Goal: Transaction & Acquisition: Purchase product/service

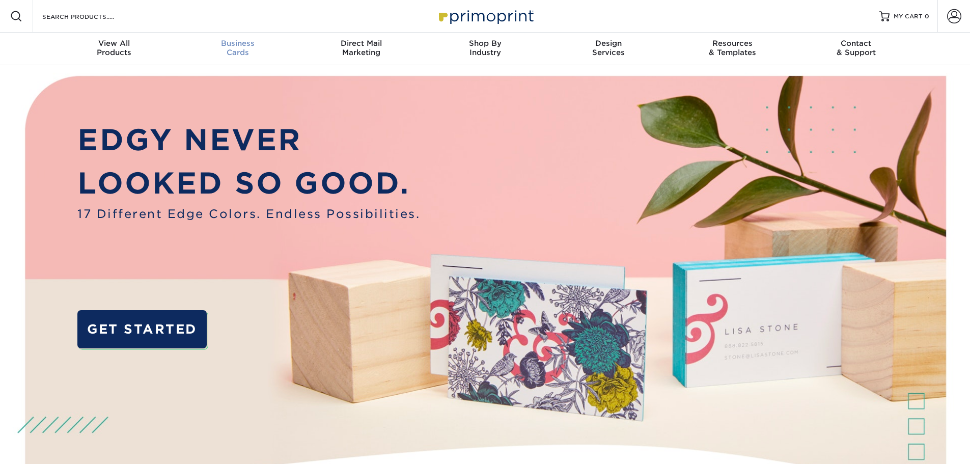
click at [249, 46] on span "Business" at bounding box center [238, 43] width 124 height 9
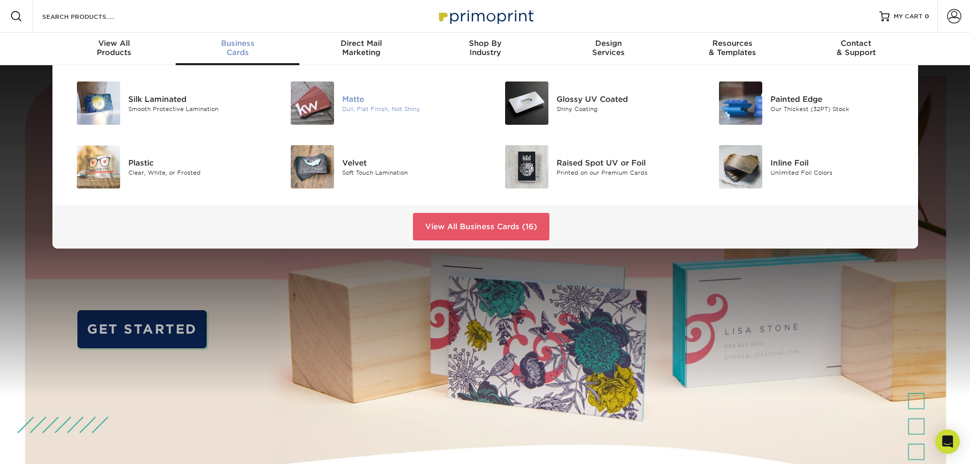
click at [359, 101] on div "Matte" at bounding box center [409, 98] width 135 height 11
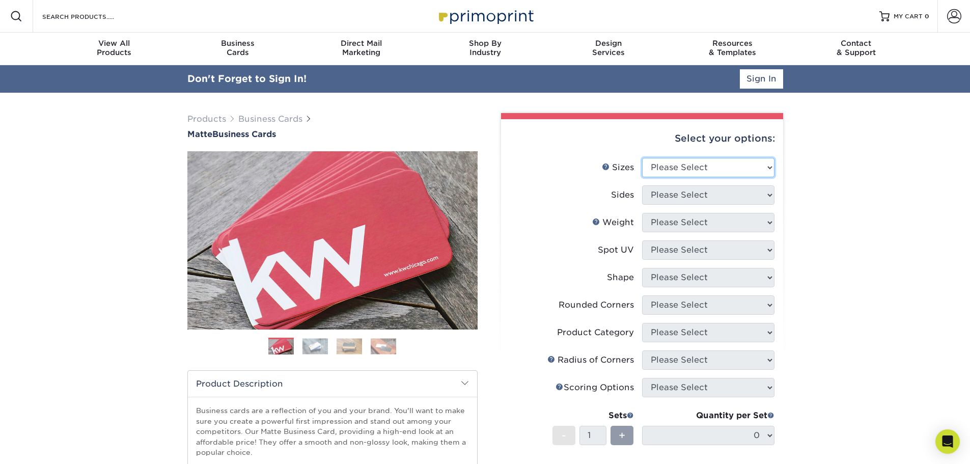
click at [669, 167] on select "Please Select 1.5" x 3.5" - Mini 1.75" x 3.5" - Mini 2" x 2" - Square 2" x 3" -…" at bounding box center [708, 167] width 132 height 19
select select "2.00x3.50"
click at [642, 158] on select "Please Select 1.5" x 3.5" - Mini 1.75" x 3.5" - Mini 2" x 2" - Square 2" x 3" -…" at bounding box center [708, 167] width 132 height 19
click at [684, 199] on select "Please Select Print Both Sides Print Front Only" at bounding box center [708, 194] width 132 height 19
select select "32d3c223-f82c-492b-b915-ba065a00862f"
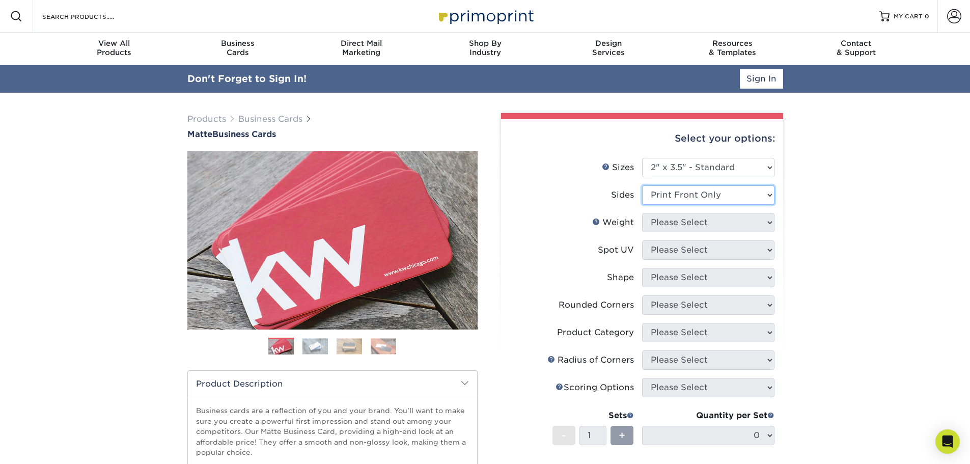
click at [642, 185] on select "Please Select Print Both Sides Print Front Only" at bounding box center [708, 194] width 132 height 19
click at [680, 221] on select "Please Select 16PT 14PT" at bounding box center [708, 222] width 132 height 19
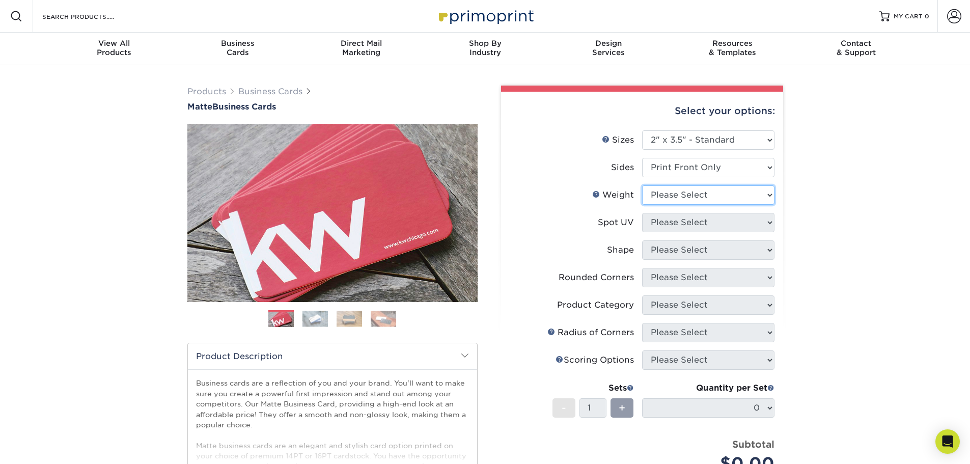
drag, startPoint x: 670, startPoint y: 192, endPoint x: 671, endPoint y: 204, distance: 11.8
click at [670, 192] on select "Please Select 16PT 14PT" at bounding box center [708, 194] width 132 height 19
select select "14PT"
click at [642, 185] on select "Please Select 16PT 14PT" at bounding box center [708, 194] width 132 height 19
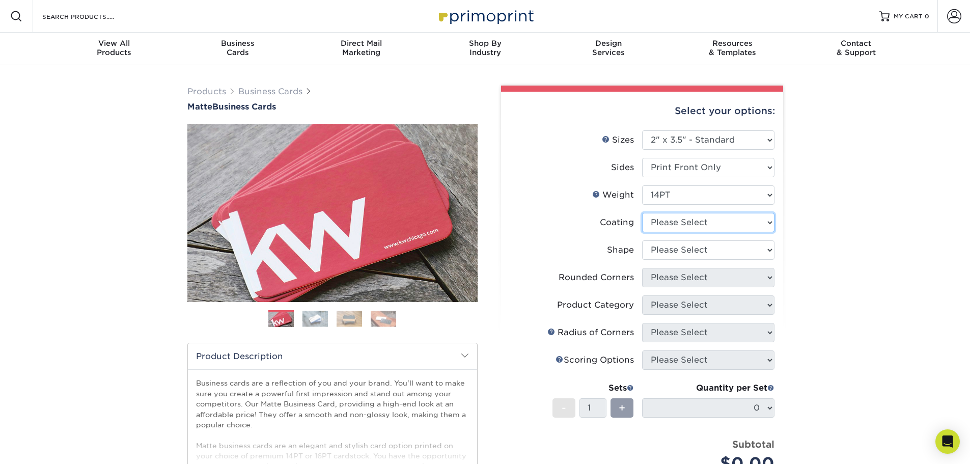
click at [678, 225] on select at bounding box center [708, 222] width 132 height 19
select select "121bb7b5-3b4d-429f-bd8d-bbf80e953313"
click at [642, 213] on select at bounding box center [708, 222] width 132 height 19
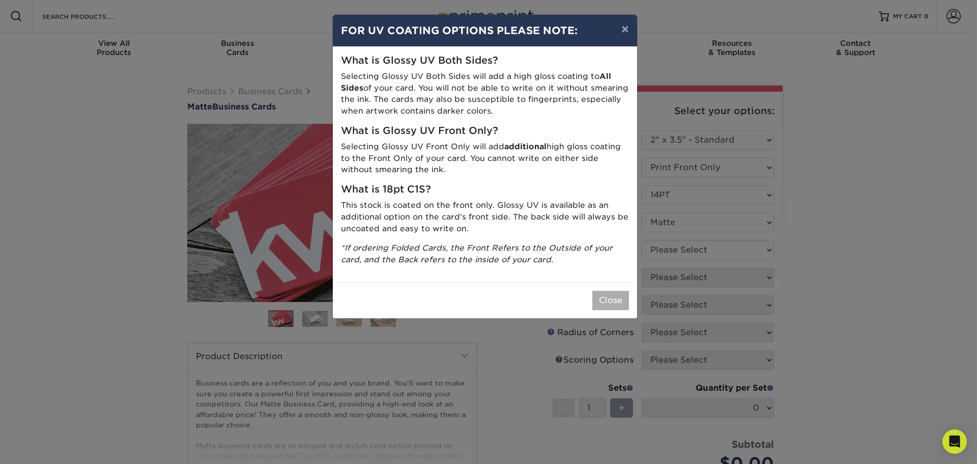
drag, startPoint x: 621, startPoint y: 283, endPoint x: 615, endPoint y: 302, distance: 20.1
click at [621, 284] on div "Close" at bounding box center [485, 300] width 304 height 36
click at [615, 302] on button "Close" at bounding box center [611, 300] width 37 height 19
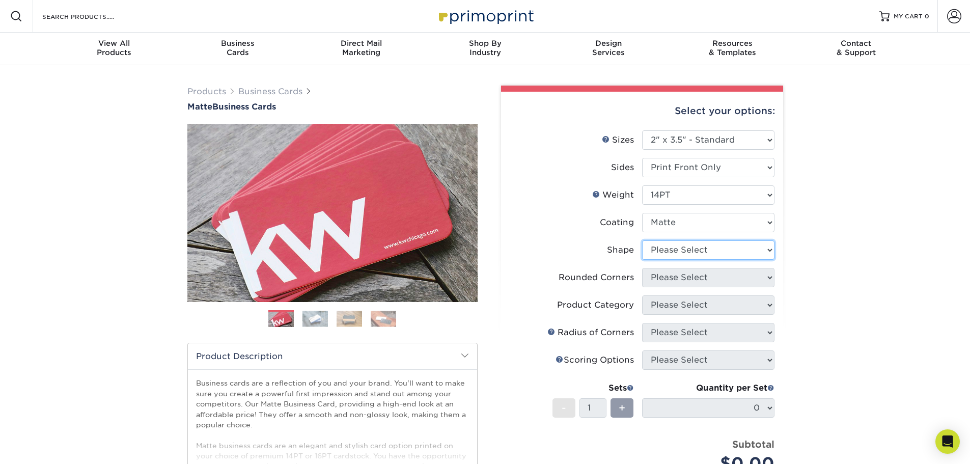
click at [665, 251] on select "Please Select Standard" at bounding box center [708, 249] width 132 height 19
select select "standard"
click at [642, 240] on select "Please Select Standard" at bounding box center [708, 249] width 132 height 19
click at [669, 273] on select "Please Select Yes - Round 2 Corners Yes - Round 4 Corners No" at bounding box center [708, 277] width 132 height 19
select select "0"
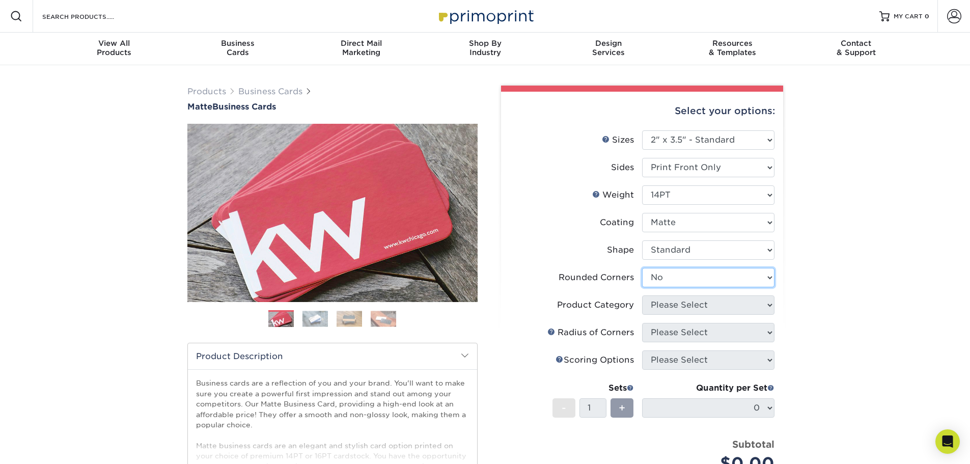
click at [642, 268] on select "Please Select Yes - Round 2 Corners Yes - Round 4 Corners No" at bounding box center [708, 277] width 132 height 19
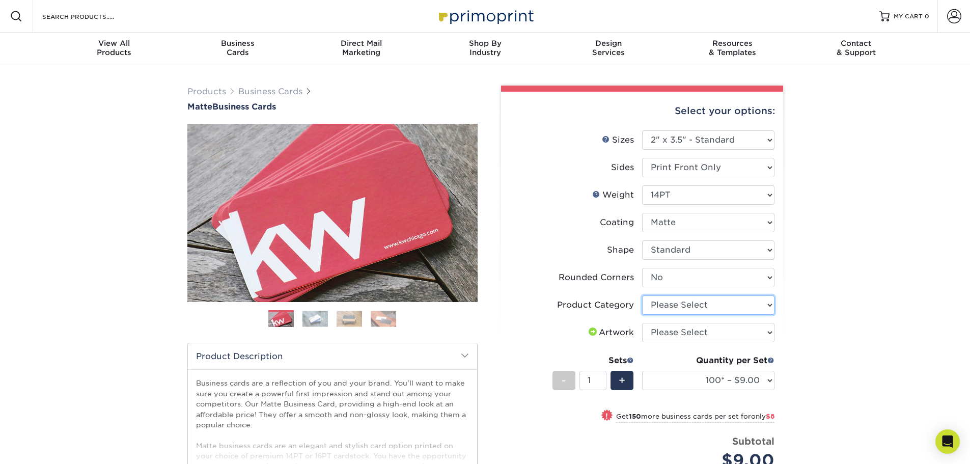
click at [665, 298] on select "Please Select Business Cards" at bounding box center [708, 304] width 132 height 19
select select "3b5148f1-0588-4f88-a218-97bcfdce65c1"
click at [642, 295] on select "Please Select Business Cards" at bounding box center [708, 304] width 132 height 19
click at [663, 335] on select "Please Select I will upload files I need a design - $100" at bounding box center [708, 332] width 132 height 19
select select "upload"
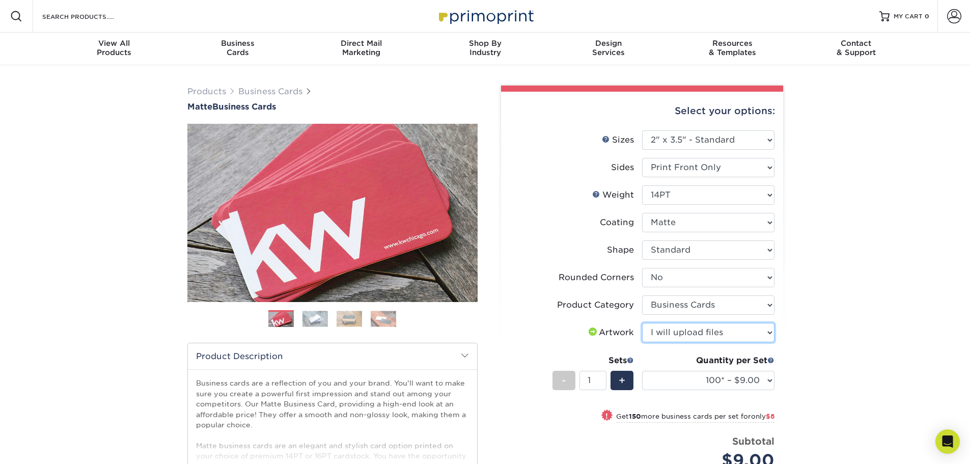
click at [642, 323] on select "Please Select I will upload files I need a design - $100" at bounding box center [708, 332] width 132 height 19
click at [711, 376] on select "100* – $9.00 250* – $17.00 500 – $33.00 1000 – $42.00 2500 – $75.00 5000 – $143…" at bounding box center [708, 380] width 132 height 19
click at [723, 140] on select "Please Select 1.5" x 3.5" - Mini 1.75" x 3.5" - Mini 2" x 2" - Square 2" x 3" -…" at bounding box center [708, 139] width 132 height 19
click at [899, 126] on div "Products Business Cards Matte Business Cards Previous Next 100 $ 9" at bounding box center [485, 354] width 970 height 579
click at [710, 147] on select "Please Select 1.5" x 3.5" - Mini 1.75" x 3.5" - Mini 2" x 2" - Square 2" x 3" -…" at bounding box center [708, 139] width 132 height 19
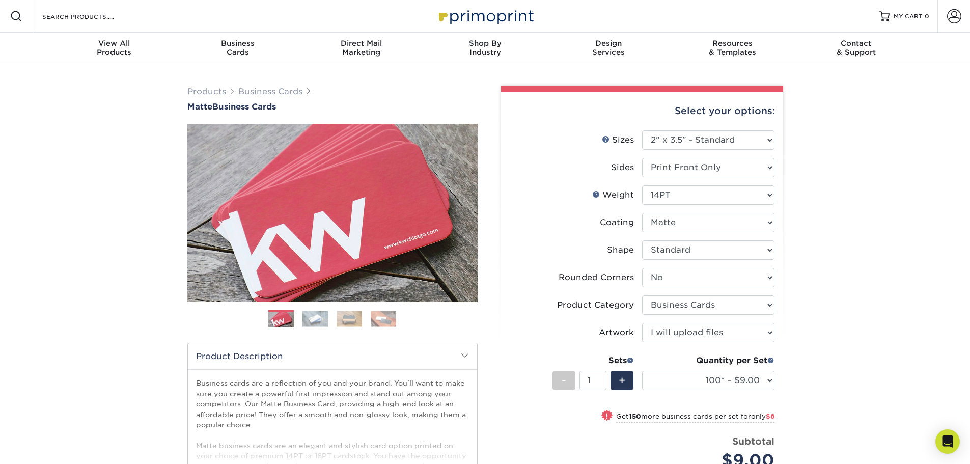
drag, startPoint x: 840, startPoint y: 163, endPoint x: 817, endPoint y: 179, distance: 27.8
click at [840, 163] on div "Products Business Cards Matte Business Cards Previous Next 100 $ 9" at bounding box center [485, 354] width 970 height 579
click at [752, 386] on select "100* – $9.00 250* – $17.00 500 – $33.00 1000 – $42.00 2500 – $75.00 5000 – $143…" at bounding box center [708, 380] width 132 height 19
